Goal: Task Accomplishment & Management: Manage account settings

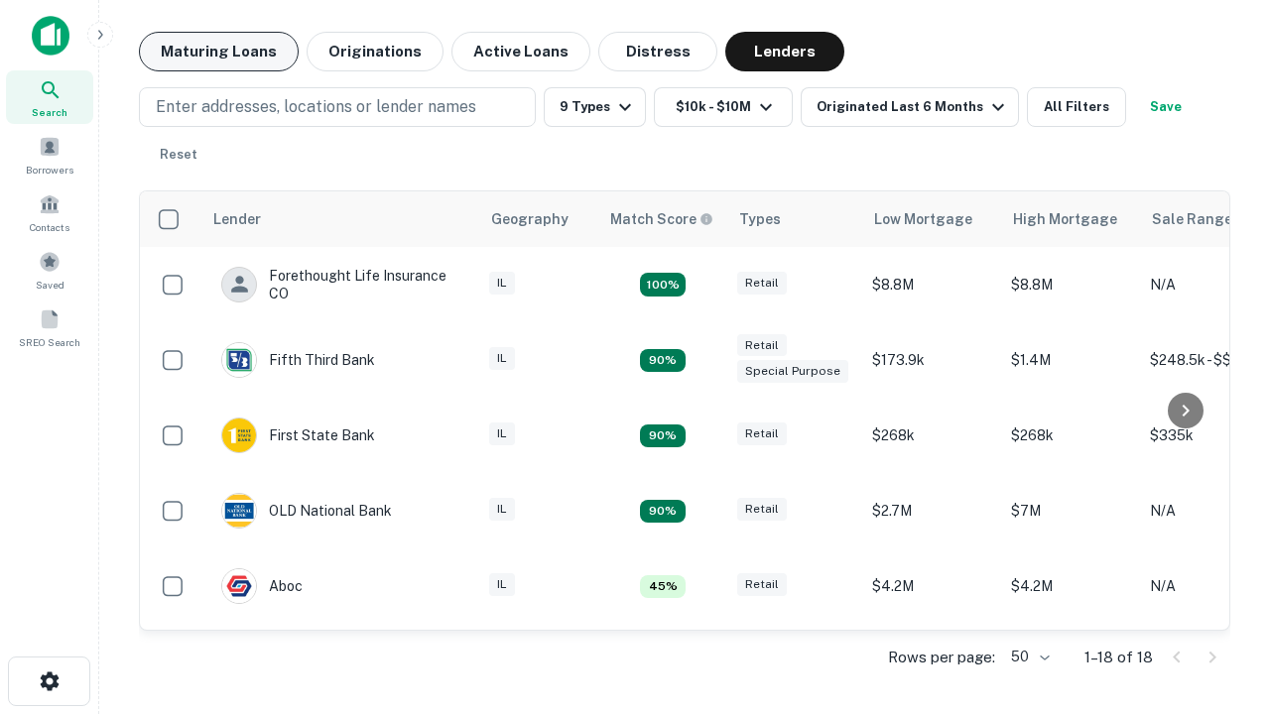
click at [218, 52] on button "Maturing Loans" at bounding box center [219, 52] width 160 height 40
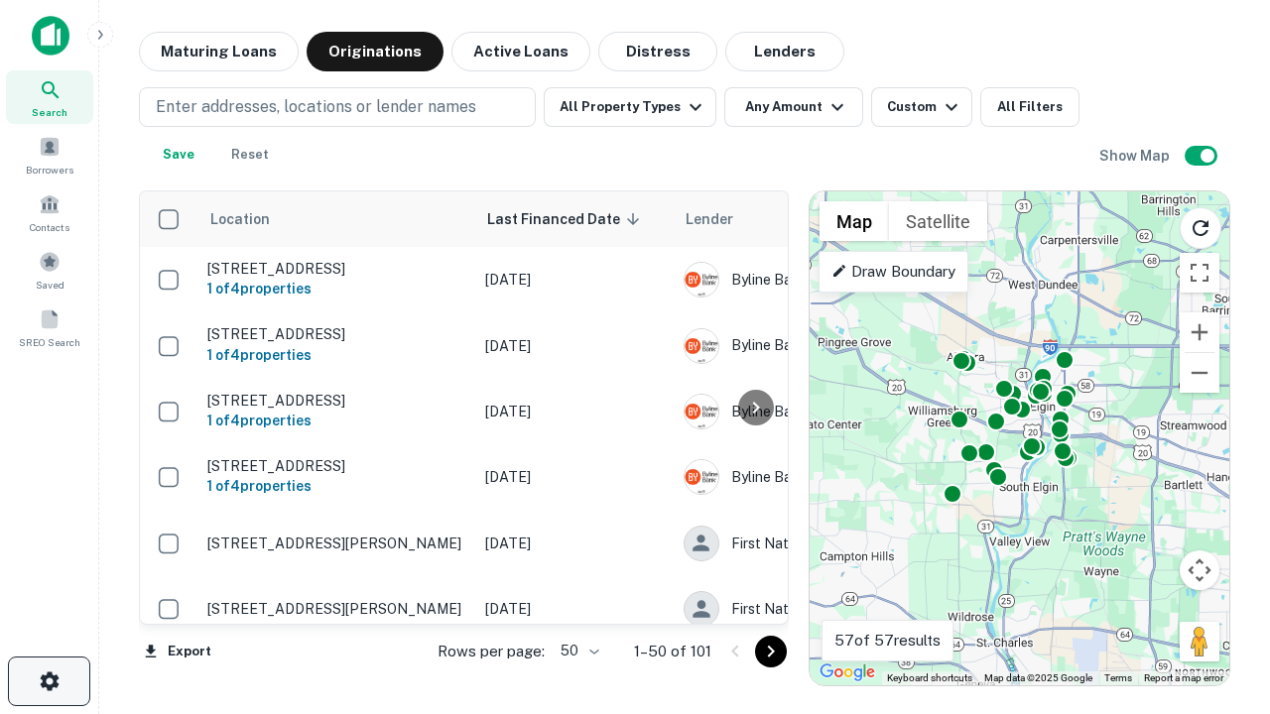
click at [49, 682] on icon "button" at bounding box center [50, 682] width 24 height 24
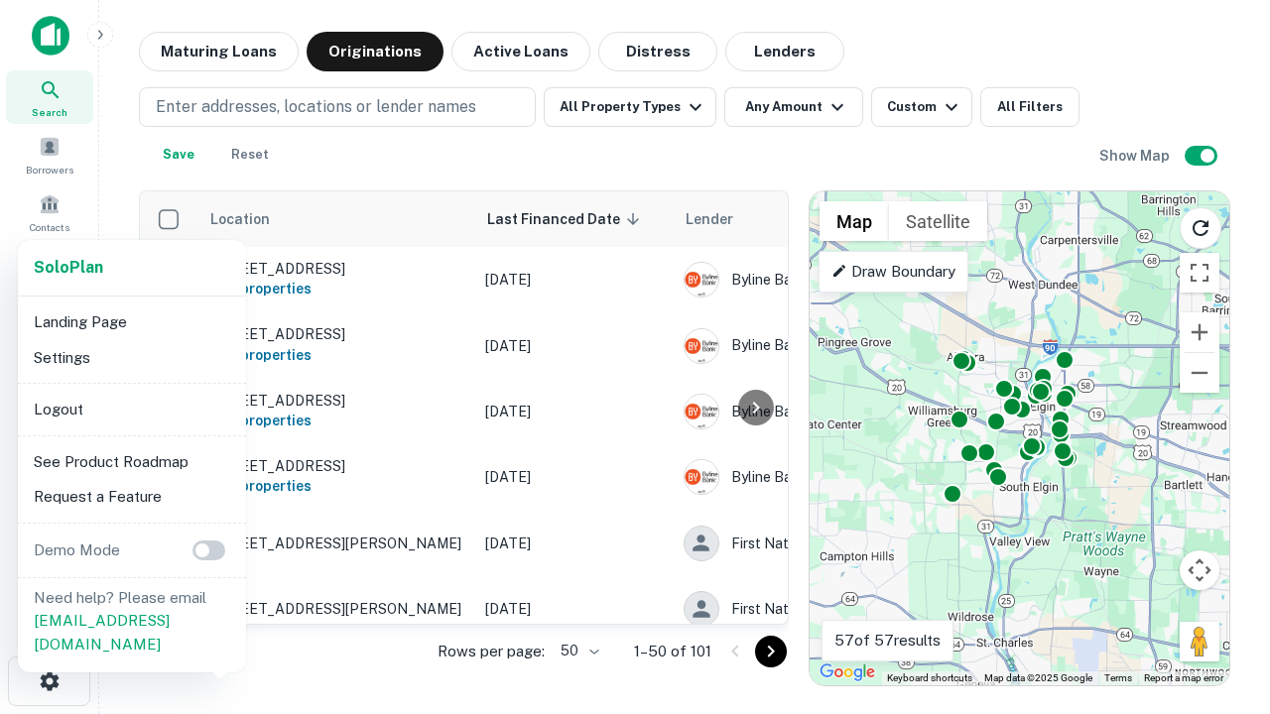
click at [131, 409] on li "Logout" at bounding box center [132, 410] width 212 height 36
